Goal: Navigation & Orientation: Go to known website

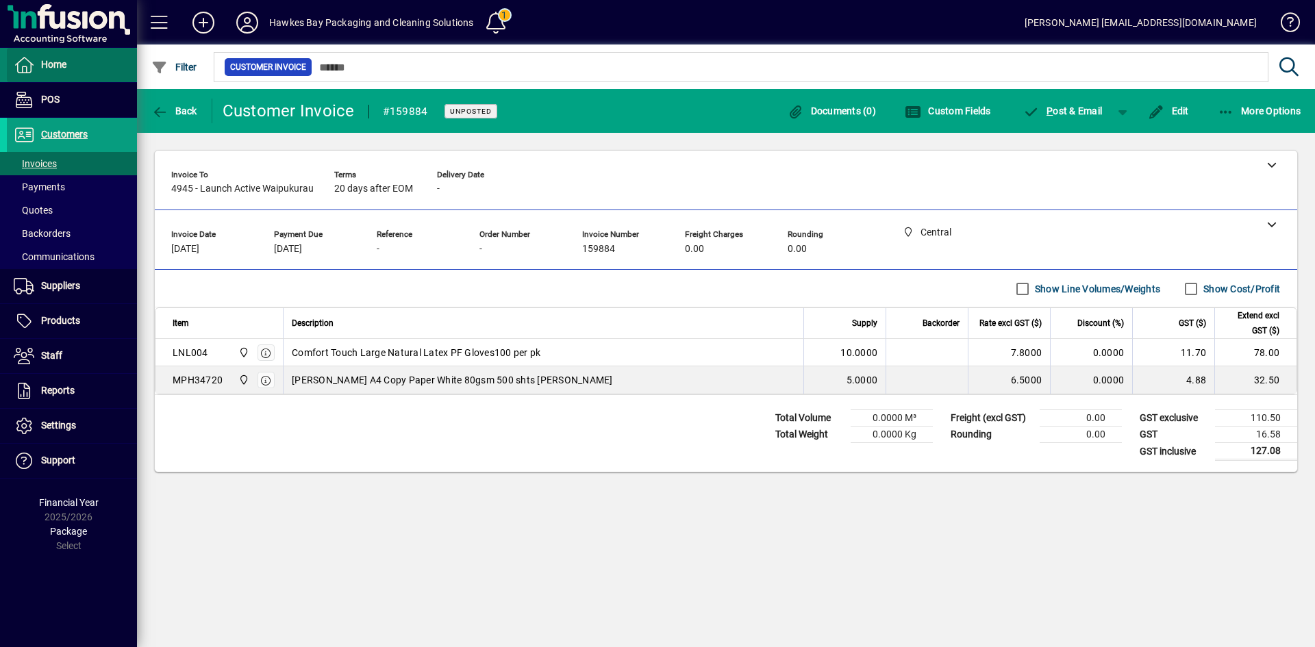
click at [55, 64] on span "Home" at bounding box center [53, 64] width 25 height 11
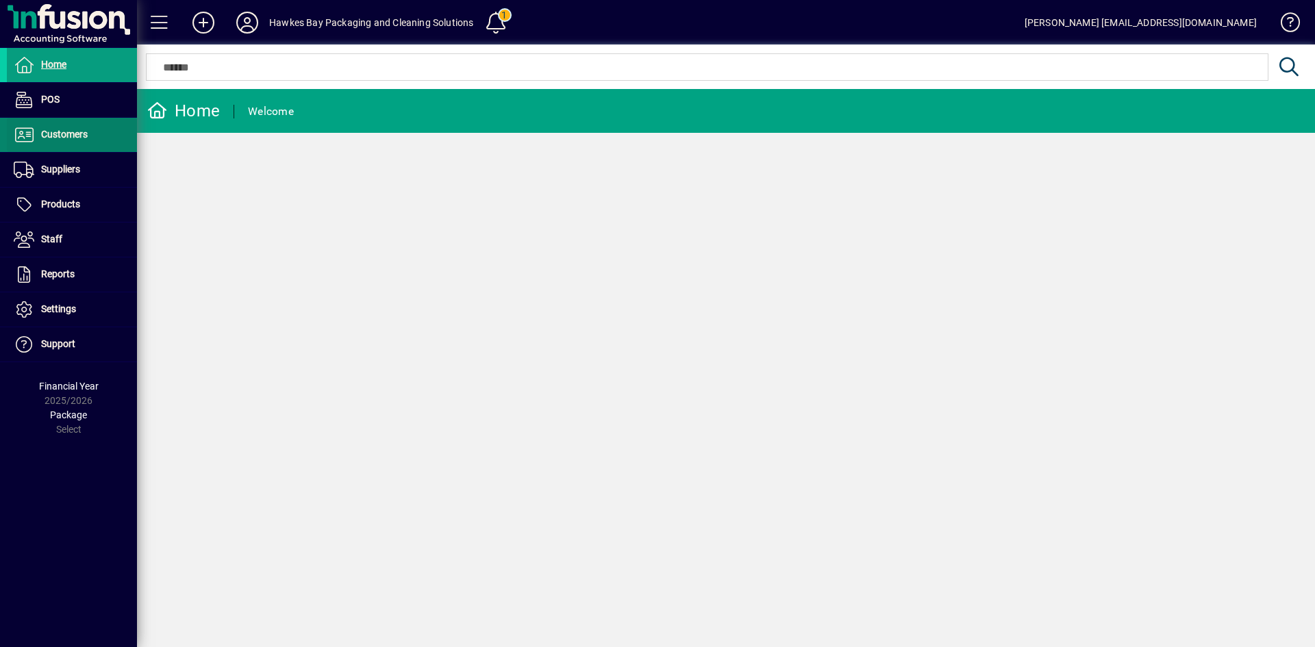
click at [80, 129] on span "Customers" at bounding box center [64, 134] width 47 height 11
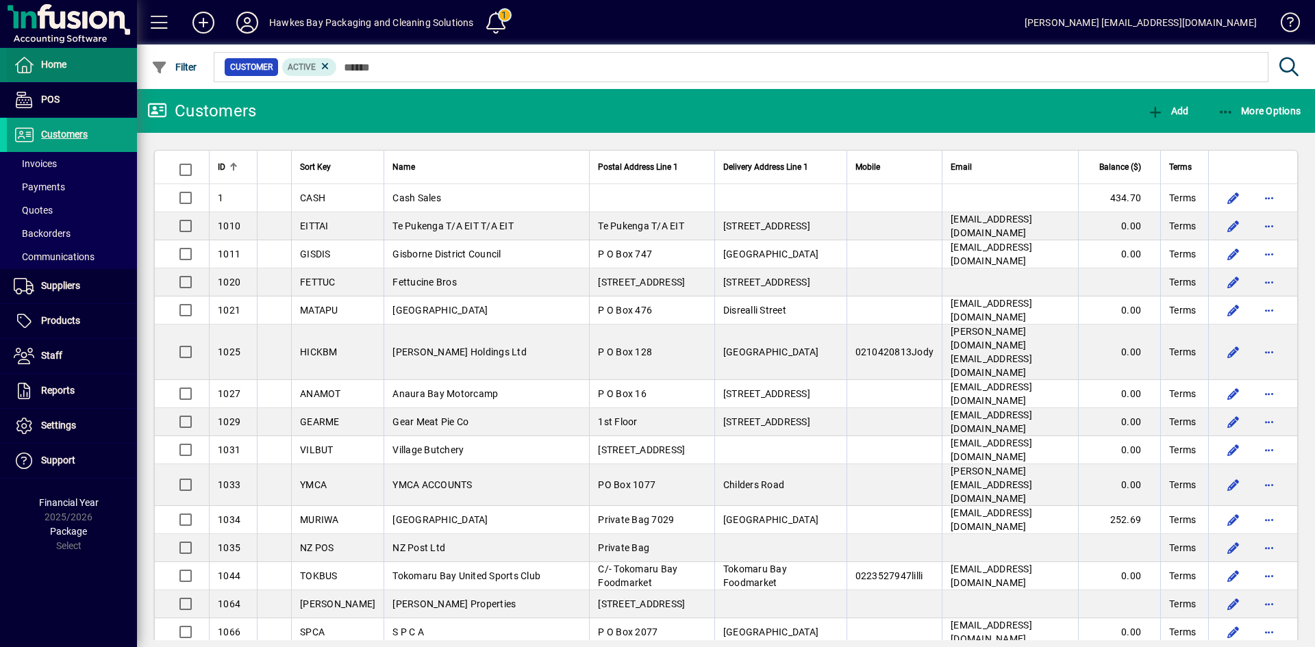
click at [55, 66] on span "Home" at bounding box center [53, 64] width 25 height 11
